Goal: Transaction & Acquisition: Purchase product/service

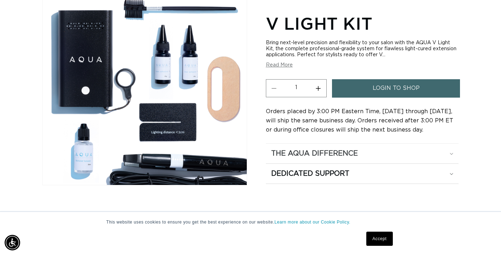
scroll to position [0, 451]
click at [376, 91] on span "login to shop" at bounding box center [396, 88] width 47 height 18
click at [277, 67] on button "Read More" at bounding box center [279, 65] width 27 height 6
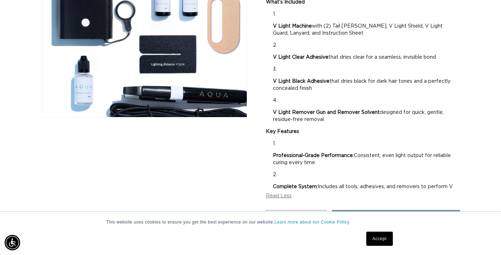
scroll to position [0, 451]
click at [381, 242] on link "Accept" at bounding box center [380, 239] width 26 height 14
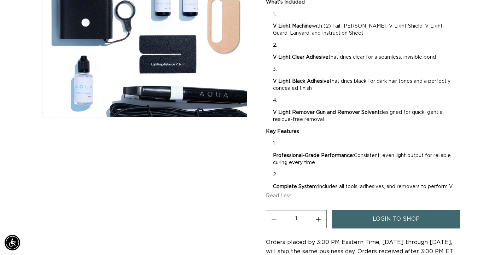
click at [393, 218] on span "login to shop" at bounding box center [396, 219] width 47 height 18
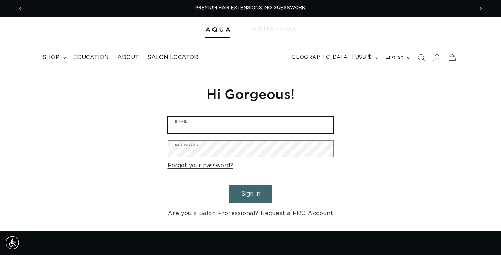
type input "amy@ktbsalon.com"
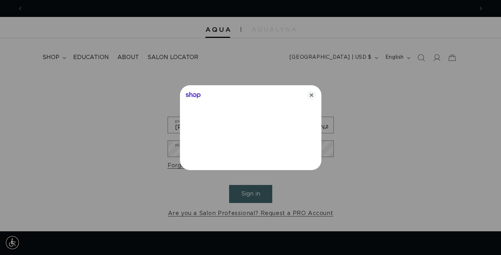
scroll to position [0, 451]
click at [313, 92] on icon "Close" at bounding box center [311, 95] width 8 height 8
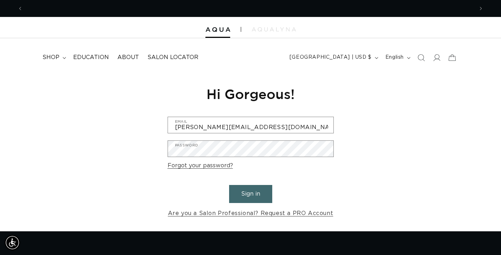
scroll to position [0, 902]
click at [254, 189] on button "Sign in" at bounding box center [250, 194] width 43 height 18
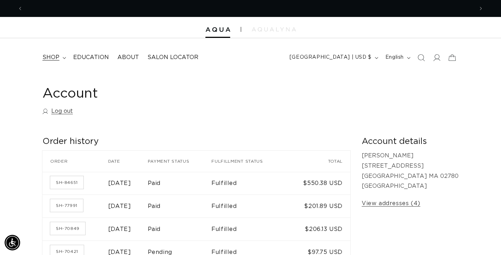
scroll to position [0, 902]
click at [47, 59] on span "shop" at bounding box center [50, 57] width 17 height 7
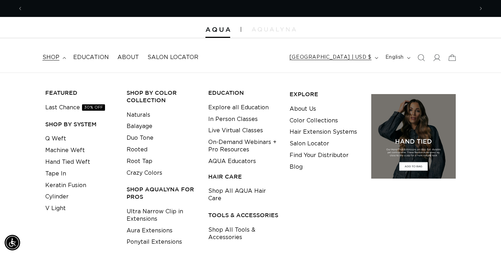
scroll to position [0, 0]
click at [420, 58] on icon "Search" at bounding box center [420, 57] width 7 height 7
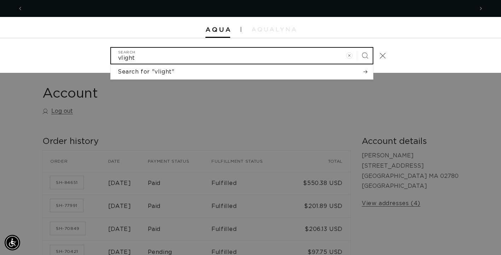
scroll to position [0, 902]
type input "vlight"
click at [365, 55] on button "Search" at bounding box center [365, 56] width 16 height 16
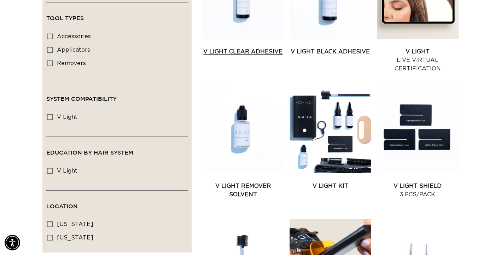
scroll to position [224, 0]
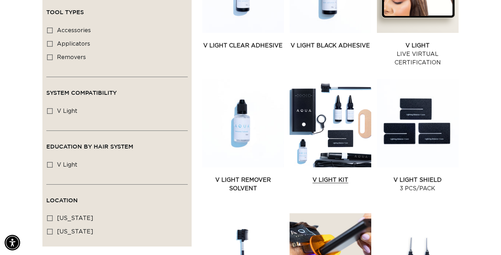
click at [328, 176] on link "V Light Kit" at bounding box center [331, 180] width 82 height 8
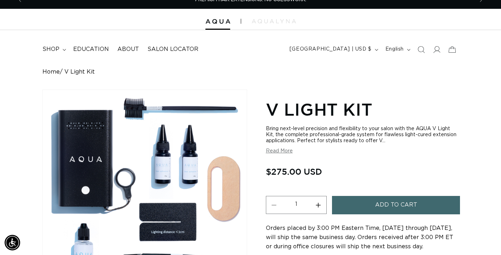
scroll to position [13, 0]
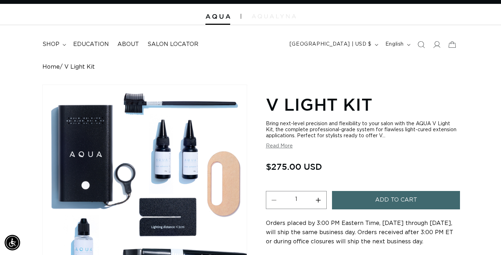
click at [268, 16] on img at bounding box center [274, 16] width 44 height 4
